Goal: Check status: Check status

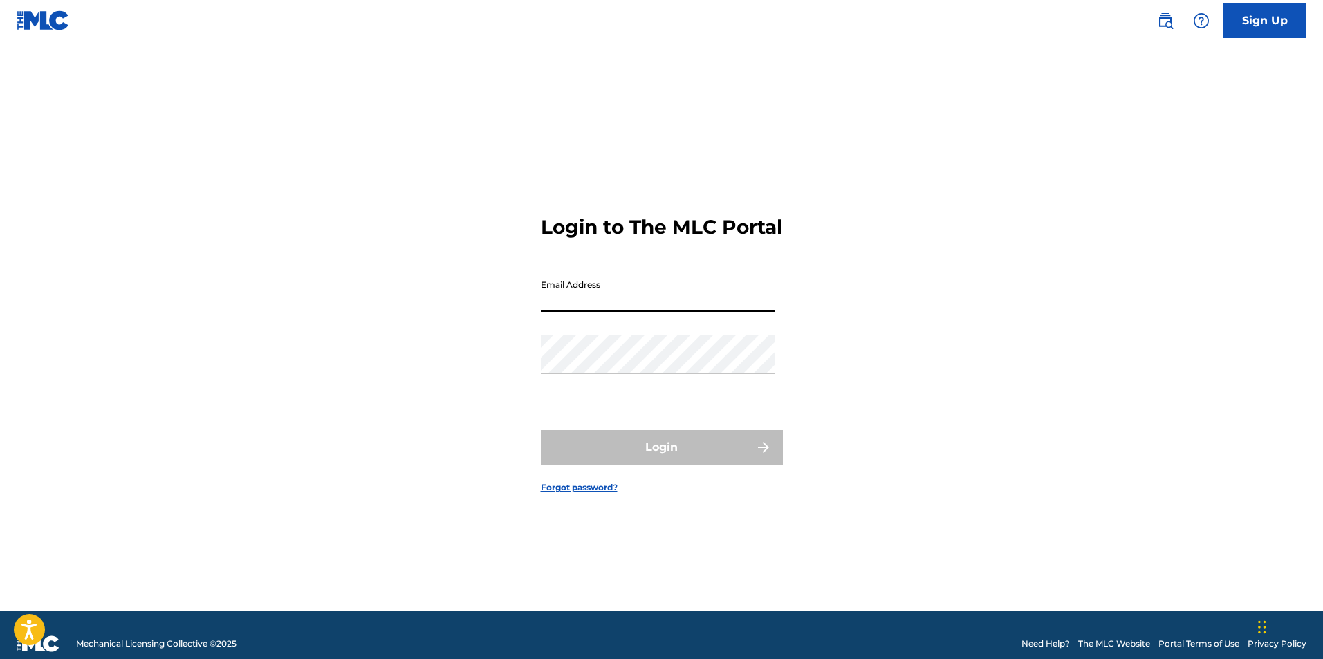
type input "[EMAIL_ADDRESS][DOMAIN_NAME]"
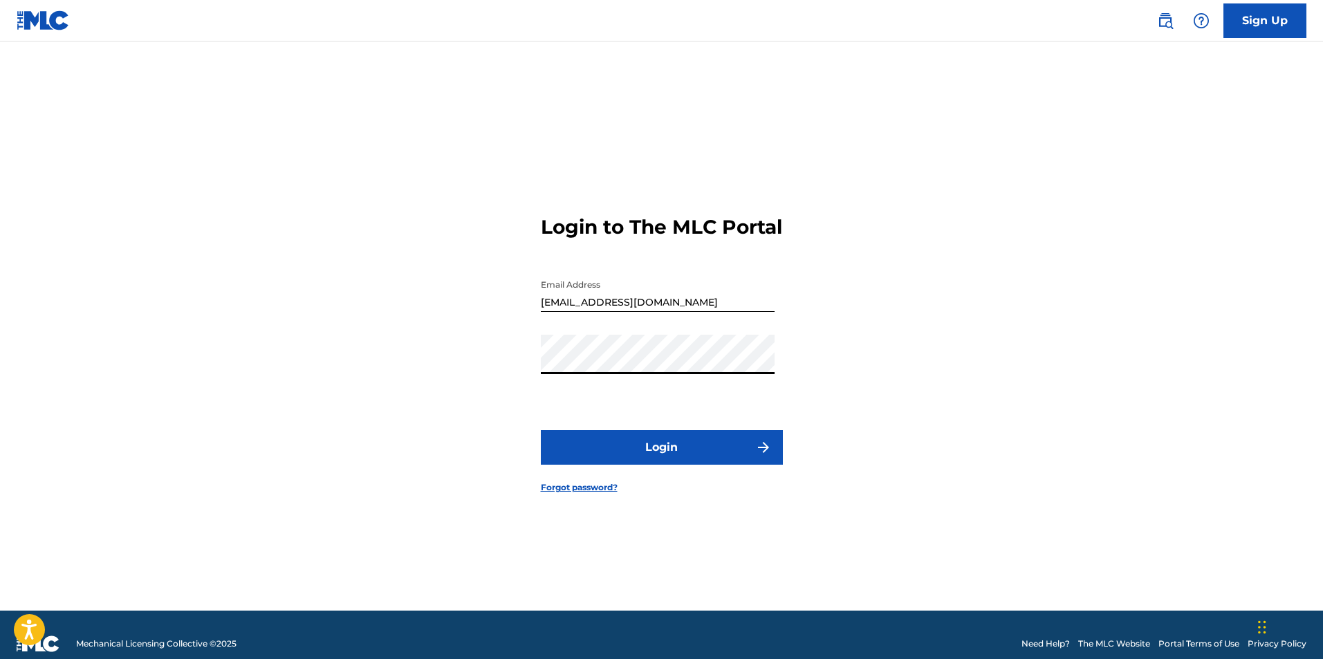
click at [541, 430] on button "Login" at bounding box center [662, 447] width 242 height 35
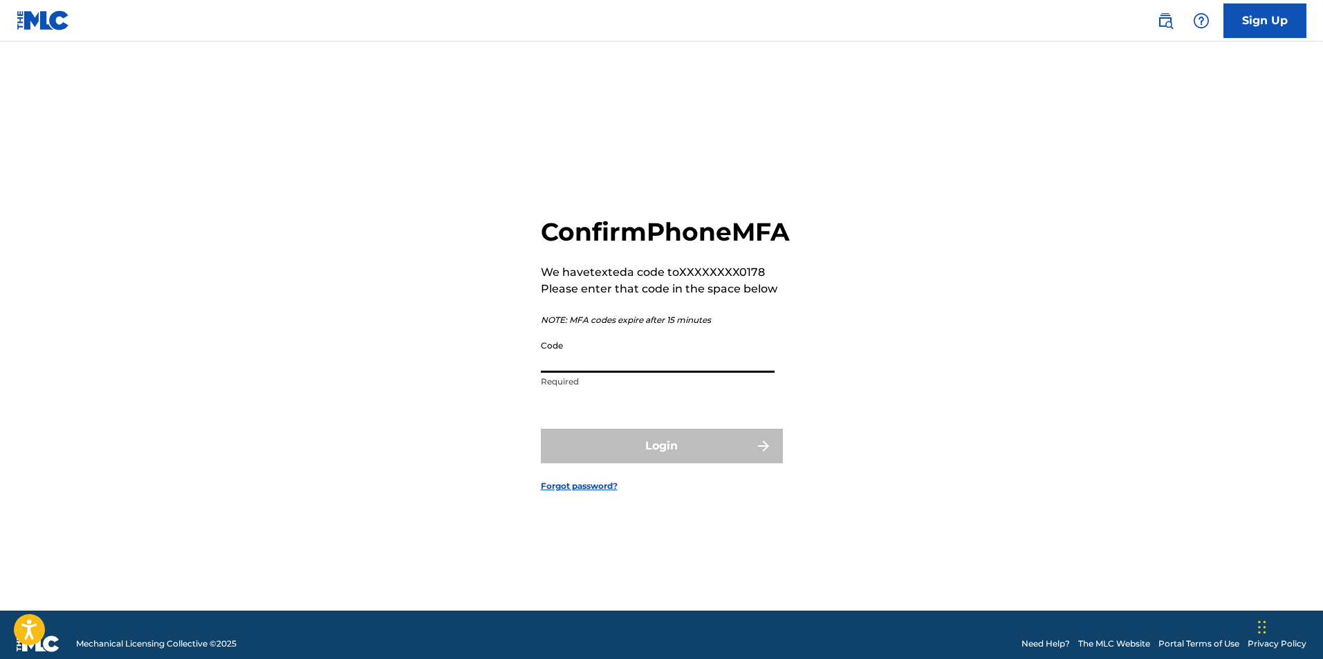
click at [582, 373] on input "Code" at bounding box center [658, 352] width 234 height 39
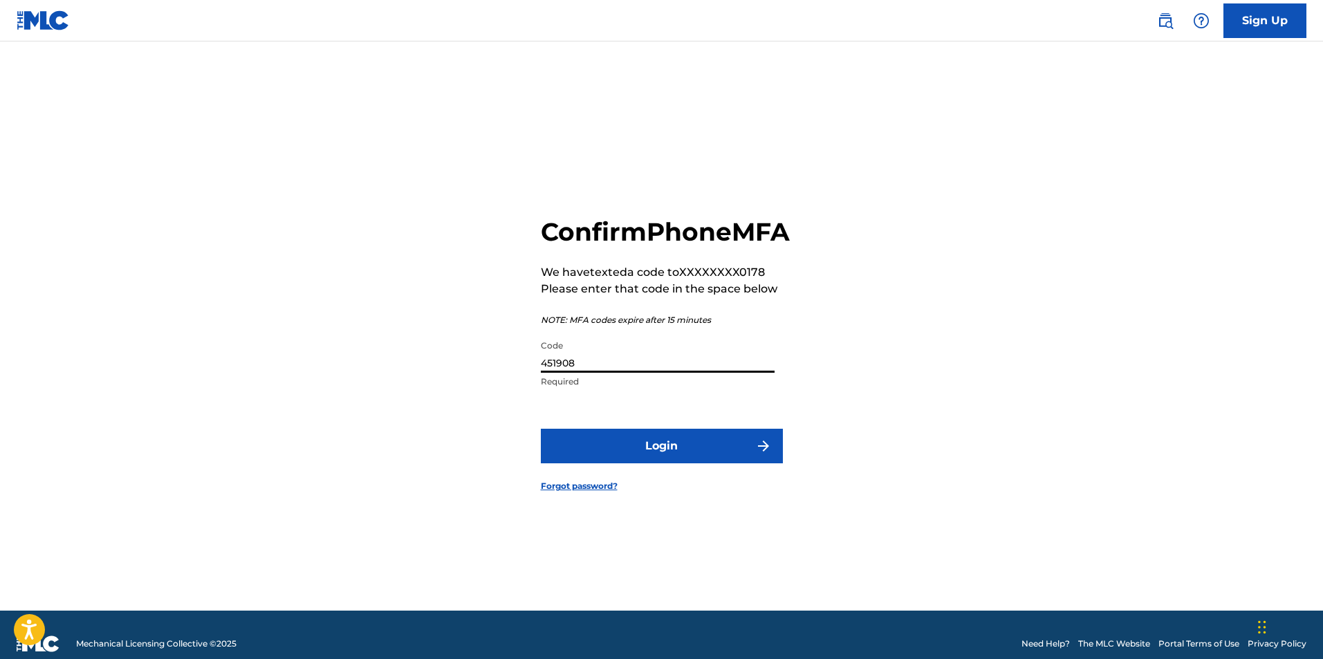
type input "451908"
click at [541, 429] on button "Login" at bounding box center [662, 446] width 242 height 35
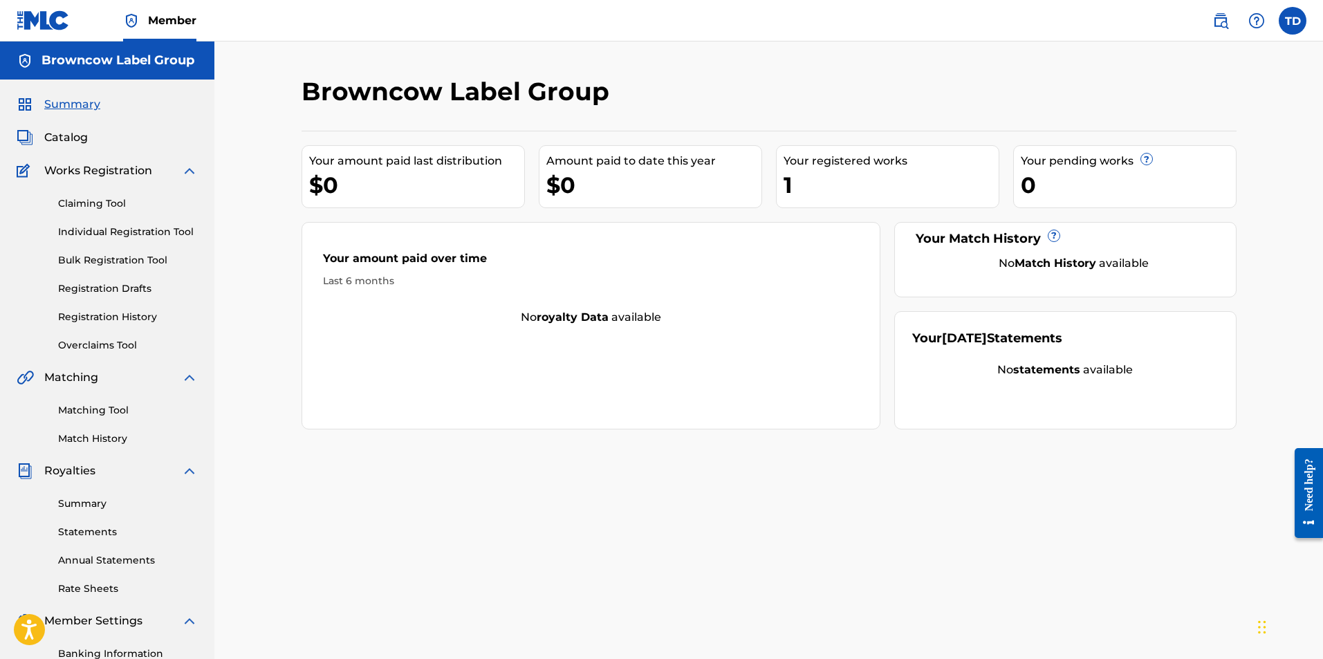
click at [110, 306] on div "Claiming Tool Individual Registration Tool Bulk Registration Tool Registration …" at bounding box center [107, 266] width 181 height 174
click at [83, 318] on link "Registration History" at bounding box center [128, 317] width 140 height 15
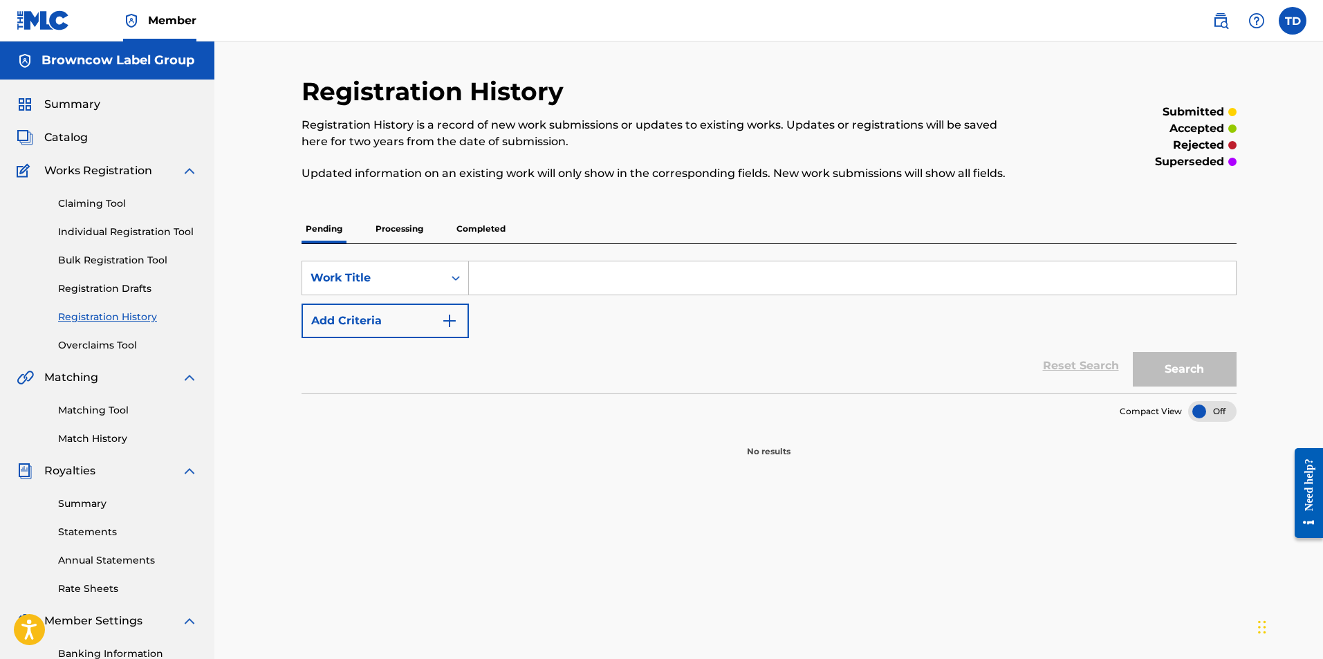
click at [490, 229] on p "Completed" at bounding box center [480, 228] width 57 height 29
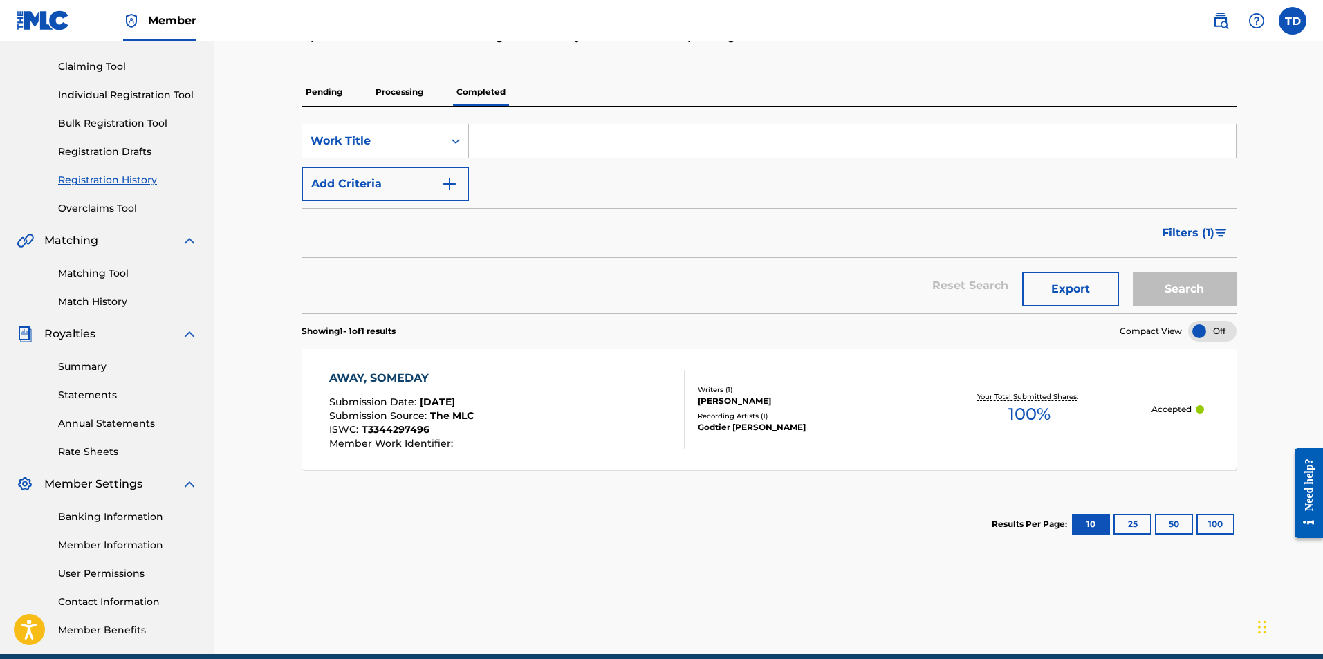
scroll to position [138, 0]
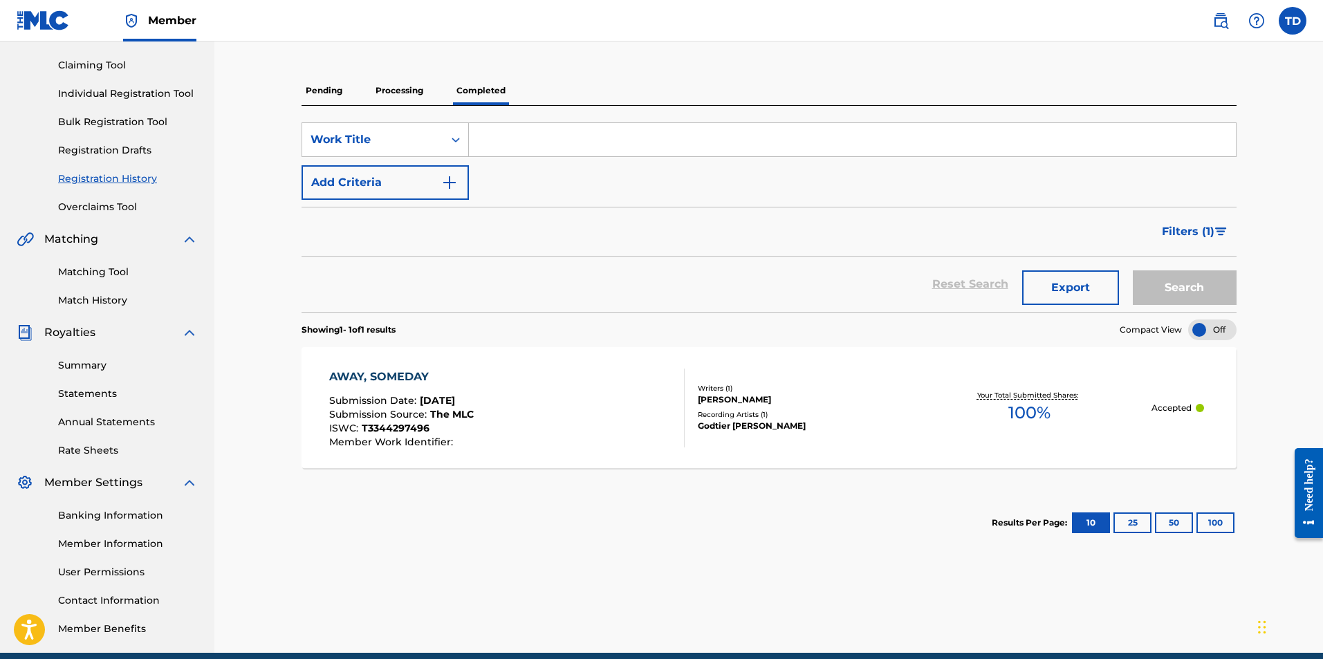
click at [1200, 404] on div at bounding box center [1200, 408] width 8 height 8
